Goal: Find specific page/section: Find specific page/section

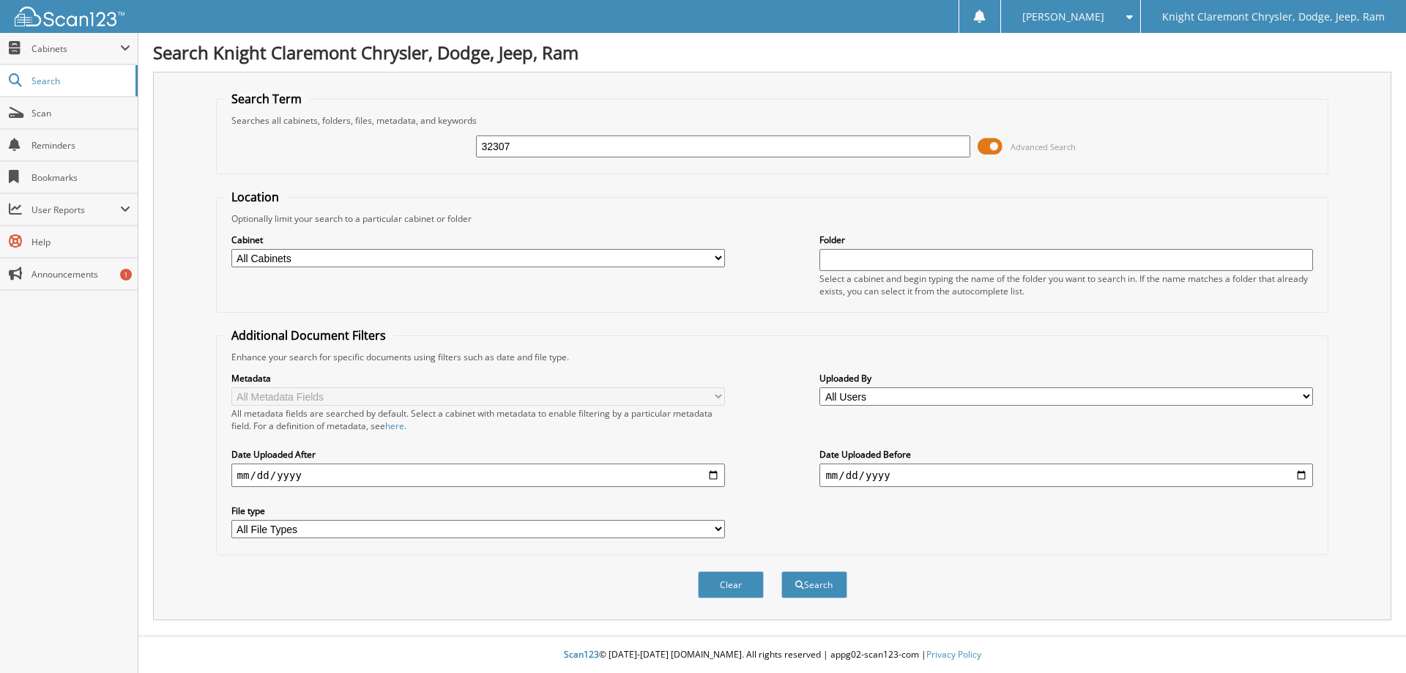
type input "32307"
click at [782, 571] on button "Search" at bounding box center [815, 584] width 66 height 27
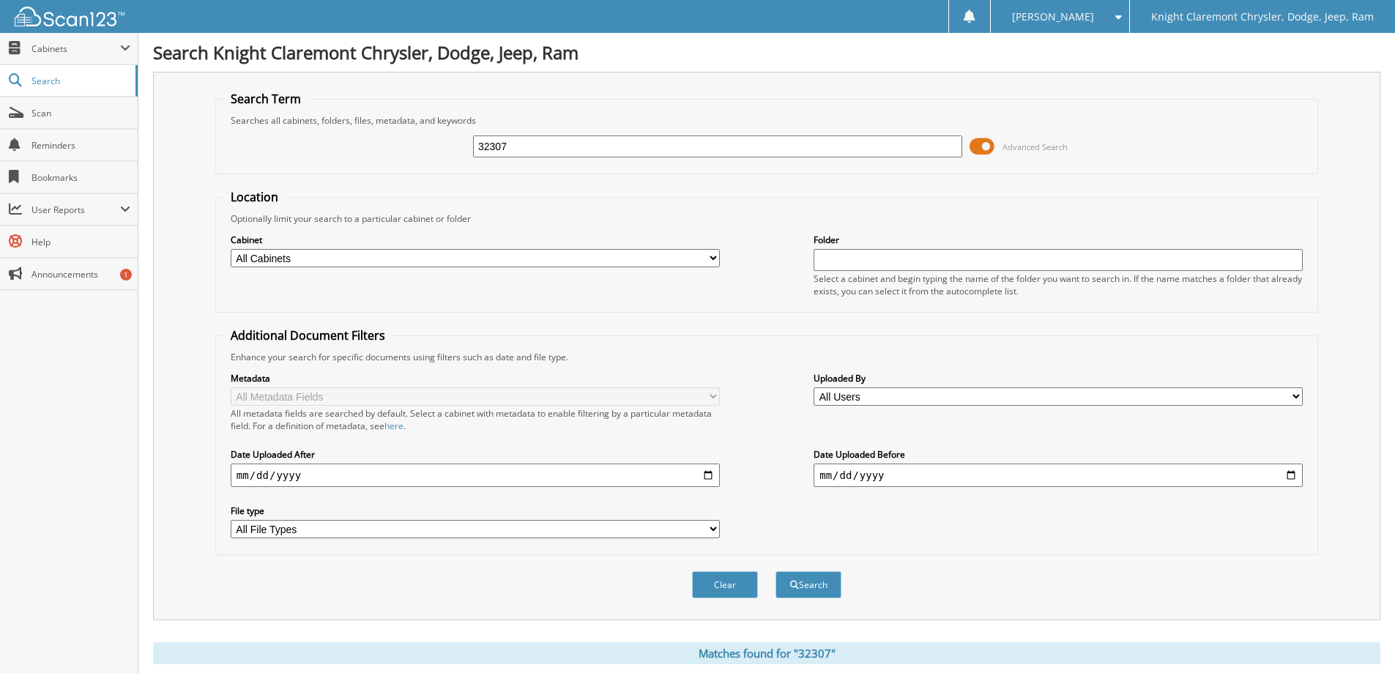
drag, startPoint x: 530, startPoint y: 143, endPoint x: 455, endPoint y: 144, distance: 74.7
click at [455, 144] on div "32307 Advanced Search" at bounding box center [766, 147] width 1087 height 40
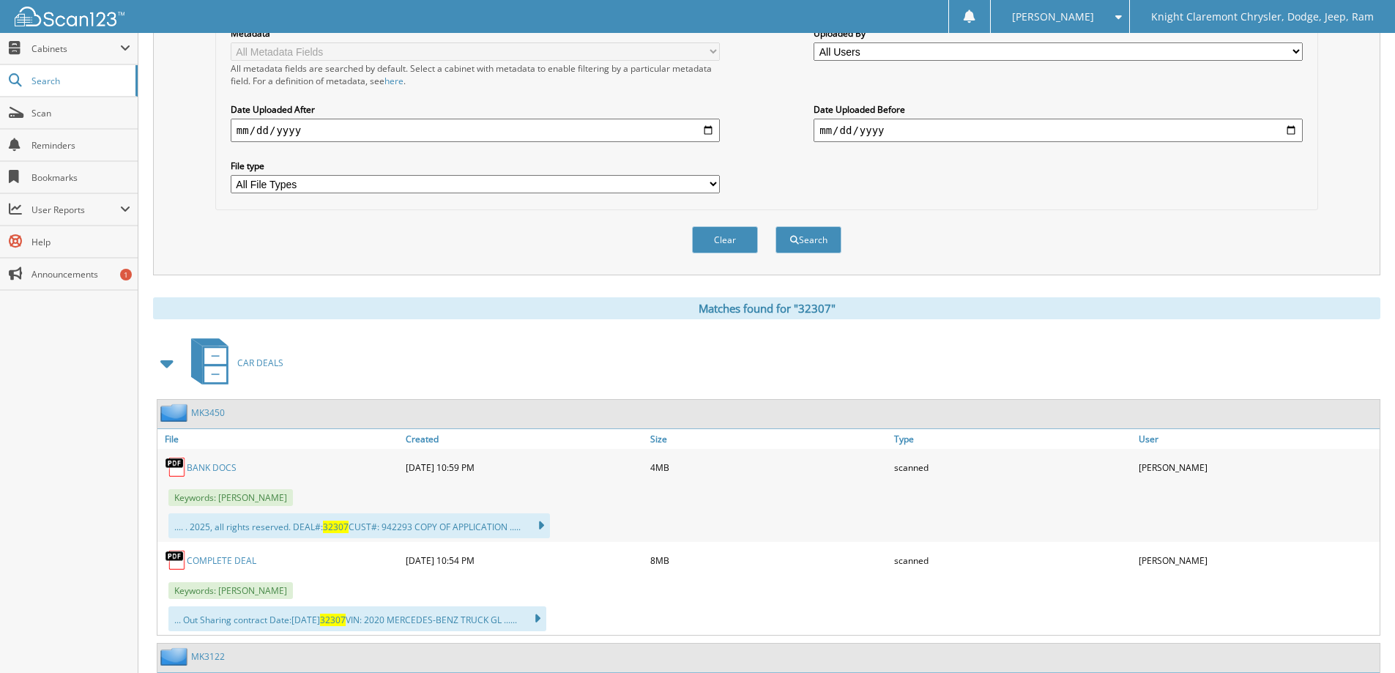
scroll to position [366, 0]
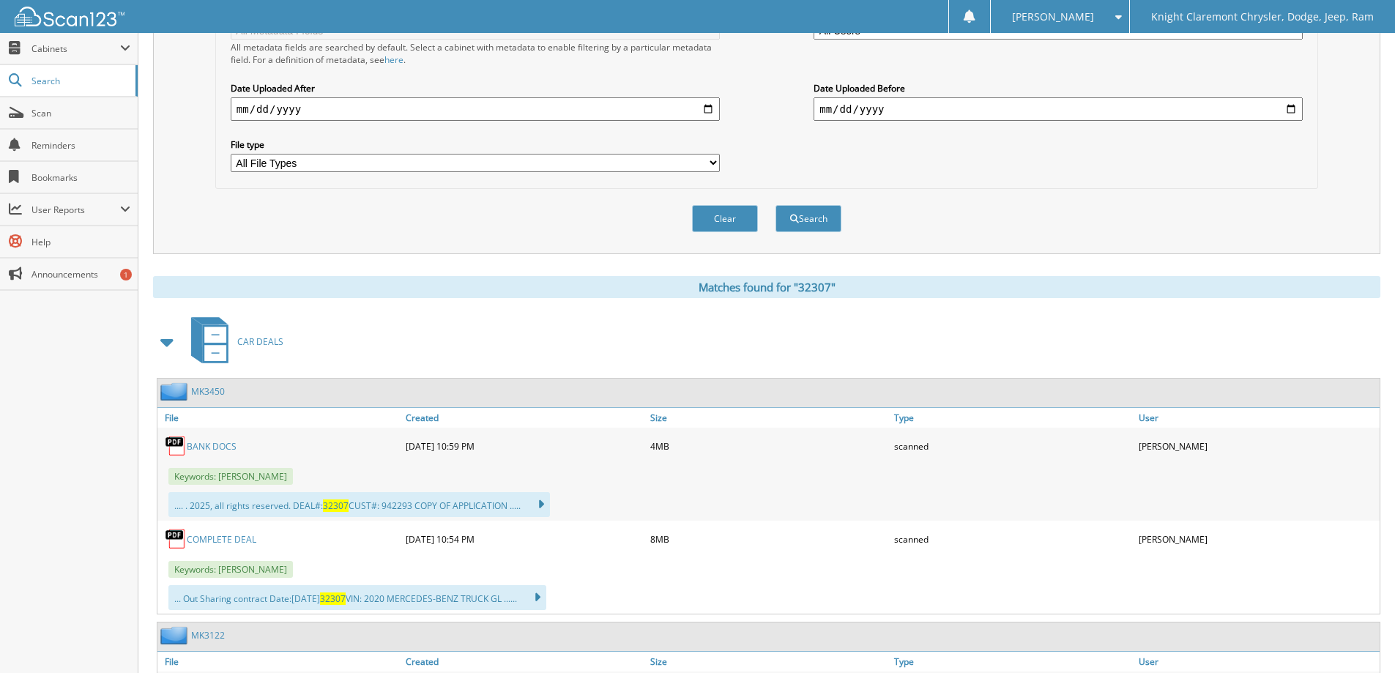
click at [215, 543] on link "COMPLETE DEAL" at bounding box center [222, 539] width 70 height 12
click at [220, 539] on link "COMPLETE DEAL" at bounding box center [222, 539] width 70 height 12
click at [221, 448] on link "BANK DOCS" at bounding box center [212, 446] width 50 height 12
click at [44, 115] on span "Scan" at bounding box center [80, 113] width 99 height 12
